Goal: Task Accomplishment & Management: Use online tool/utility

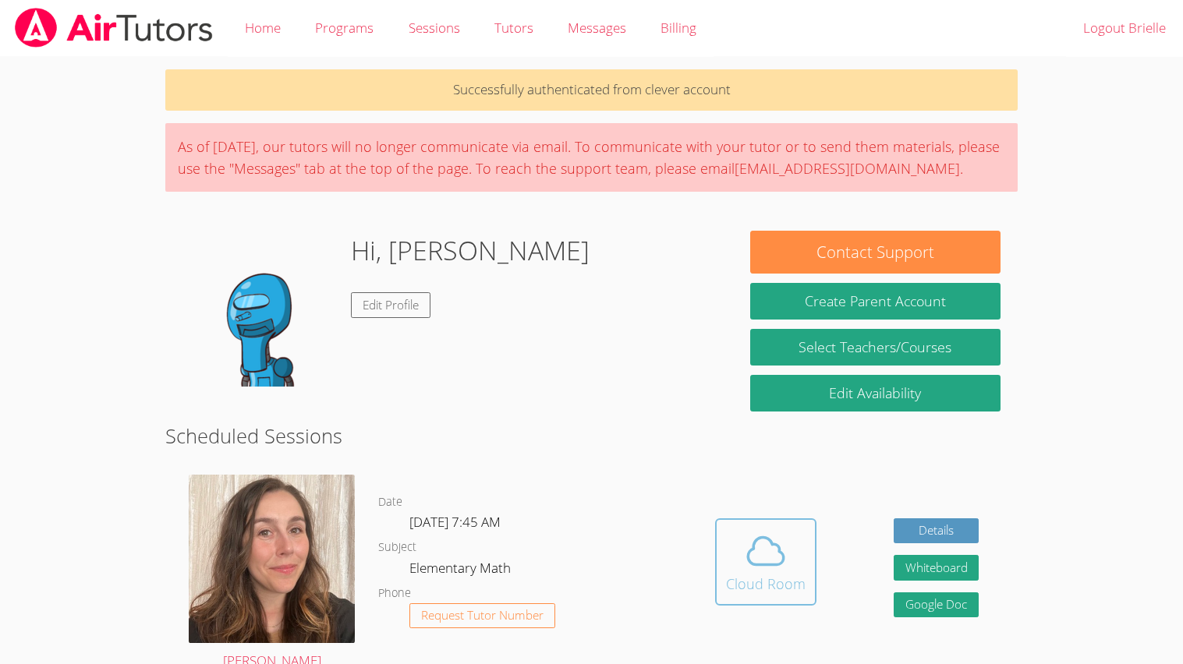
click at [760, 542] on icon at bounding box center [766, 551] width 44 height 44
click at [744, 561] on icon at bounding box center [766, 551] width 44 height 44
click at [773, 566] on icon at bounding box center [766, 551] width 44 height 44
click at [779, 564] on icon at bounding box center [766, 550] width 36 height 27
click at [765, 568] on icon at bounding box center [766, 551] width 44 height 44
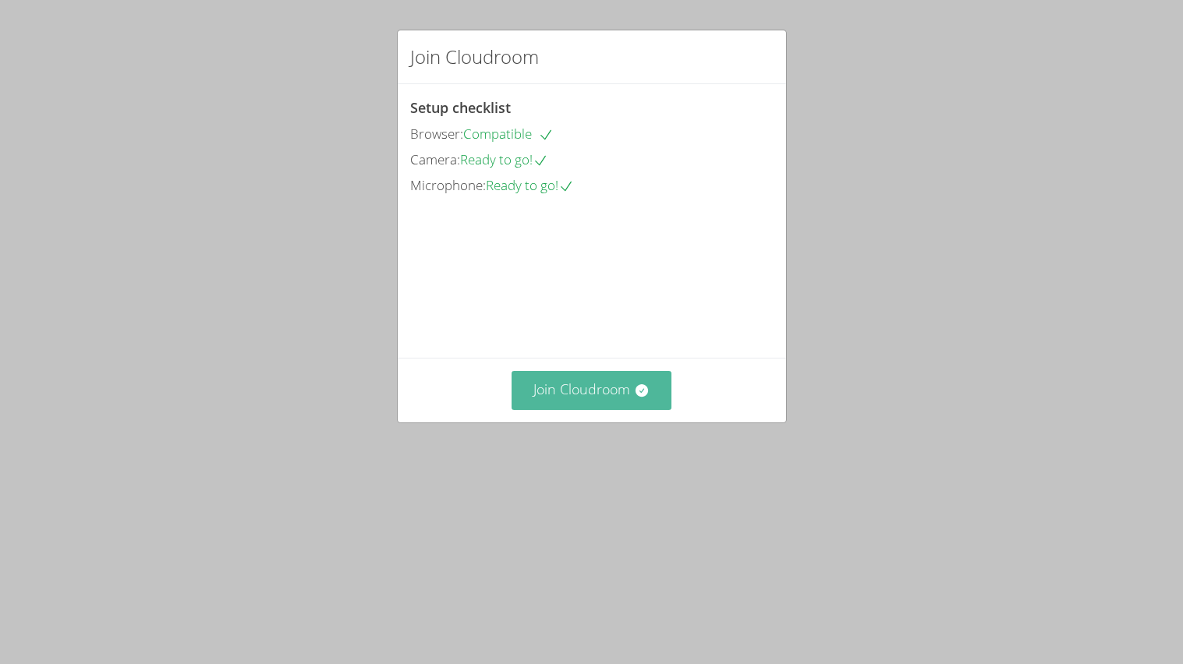
click at [624, 409] on button "Join Cloudroom" at bounding box center [591, 390] width 160 height 38
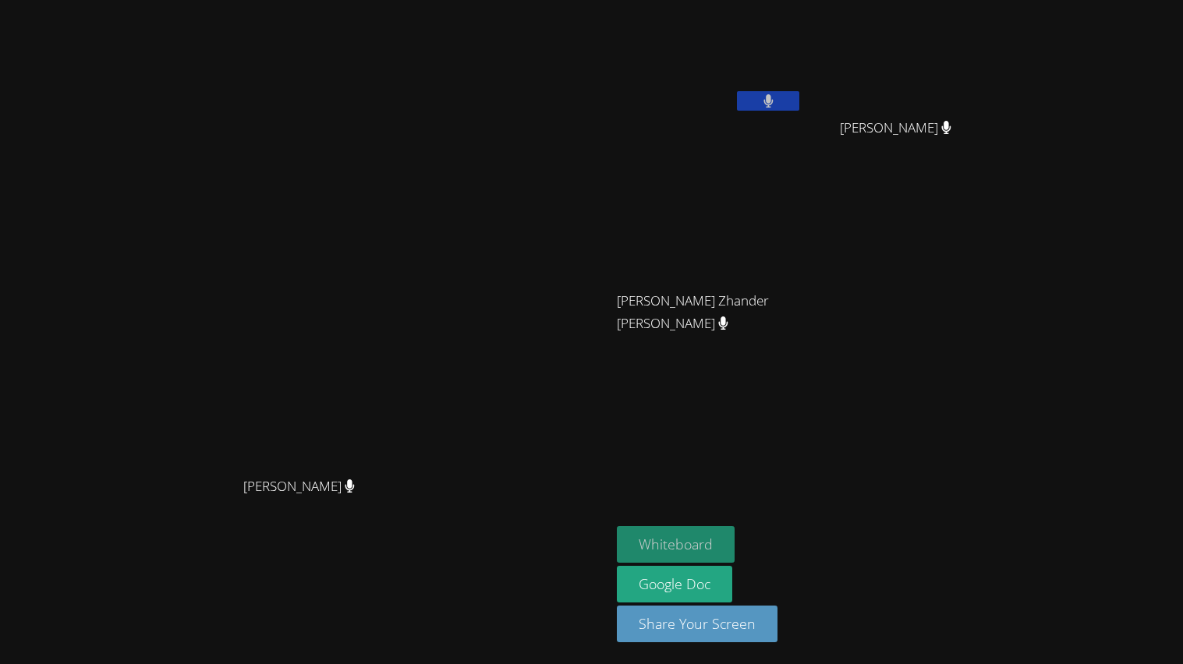
click at [734, 548] on button "Whiteboard" at bounding box center [676, 544] width 118 height 37
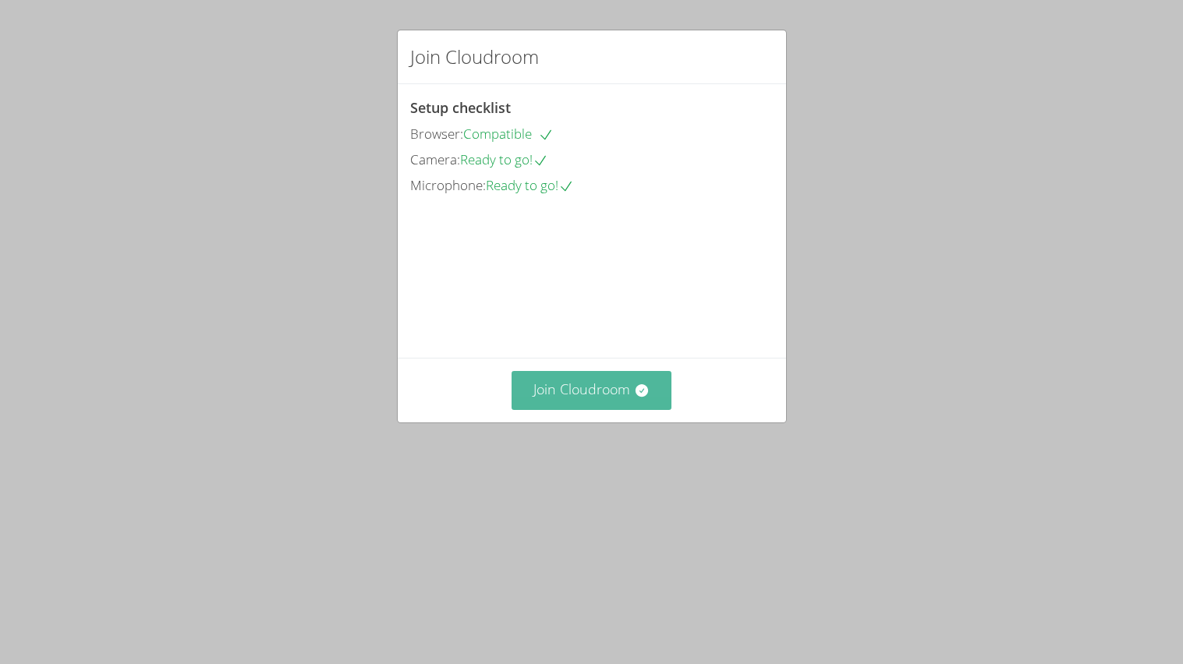
click at [603, 409] on button "Join Cloudroom" at bounding box center [591, 390] width 160 height 38
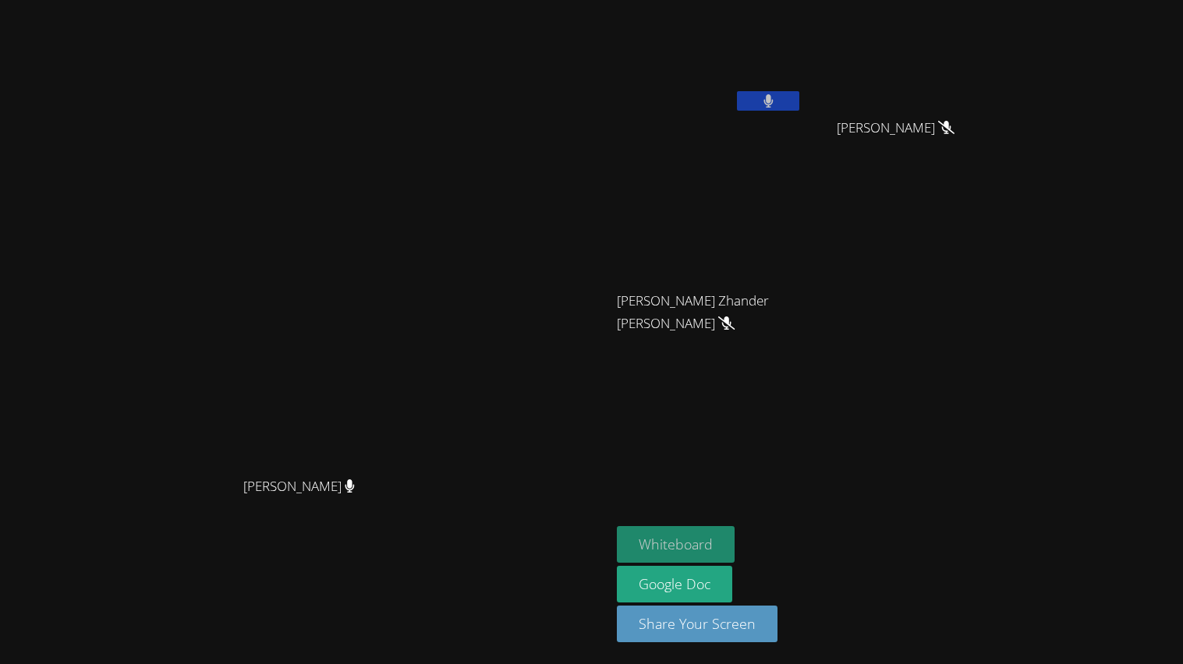
click at [734, 534] on button "Whiteboard" at bounding box center [676, 544] width 118 height 37
click at [734, 530] on button "Whiteboard" at bounding box center [676, 544] width 118 height 37
click at [734, 539] on button "Whiteboard" at bounding box center [676, 544] width 118 height 37
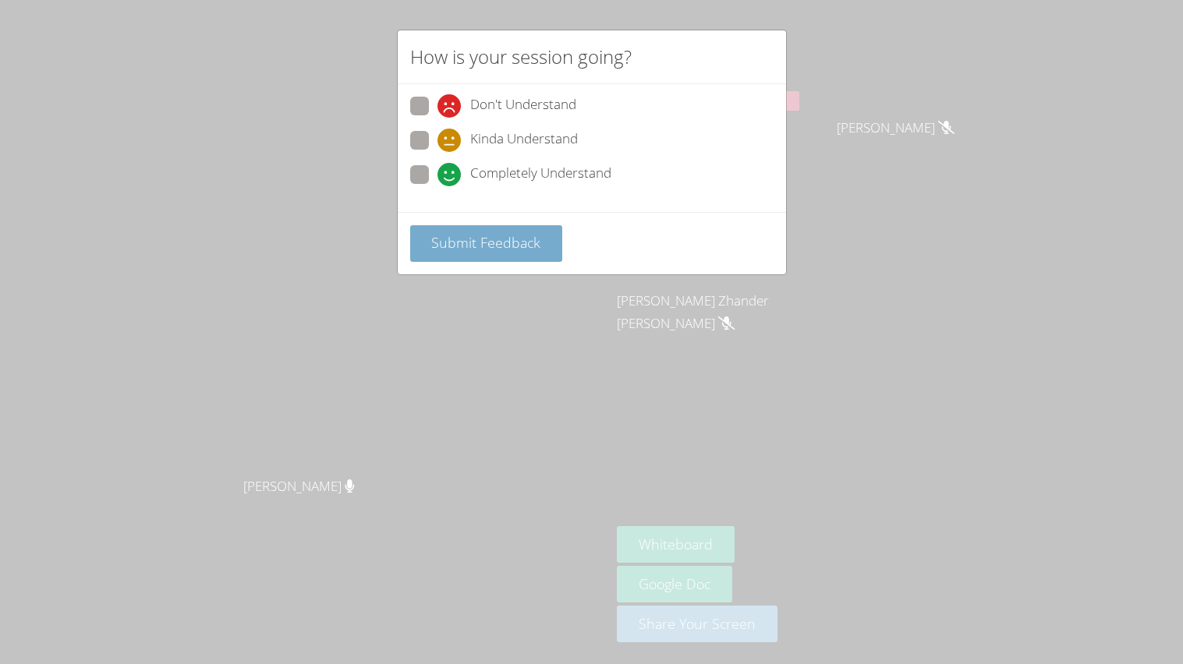
click at [518, 233] on span "Submit Feedback" at bounding box center [485, 242] width 109 height 19
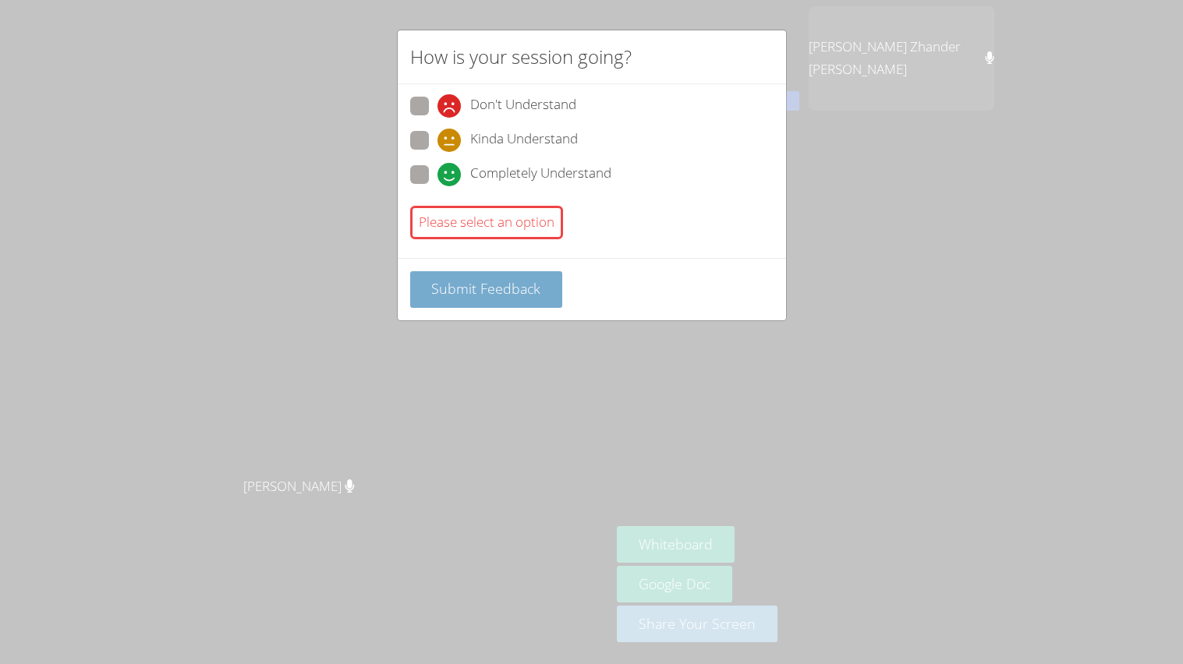
click at [505, 292] on span "Submit Feedback" at bounding box center [485, 288] width 109 height 19
